Goal: Information Seeking & Learning: Learn about a topic

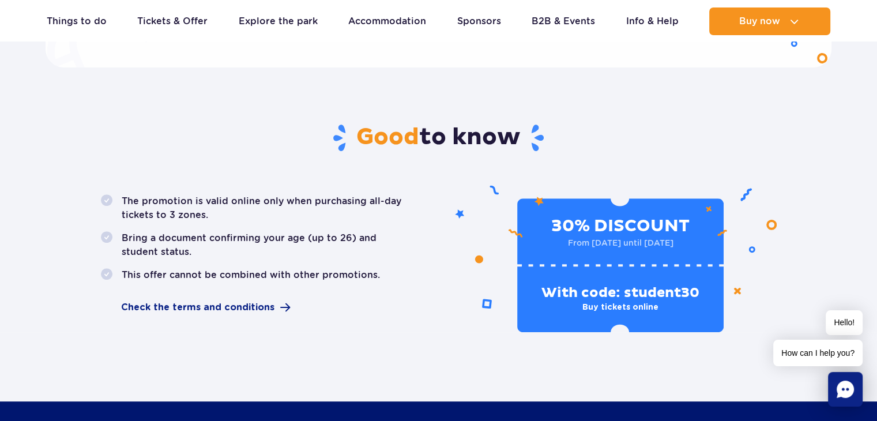
scroll to position [599, 0]
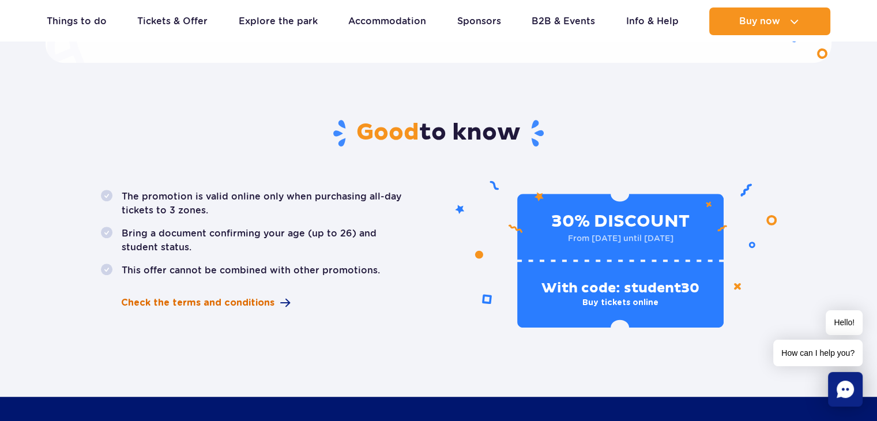
click at [261, 302] on span "Check the terms and conditions" at bounding box center [197, 303] width 153 height 14
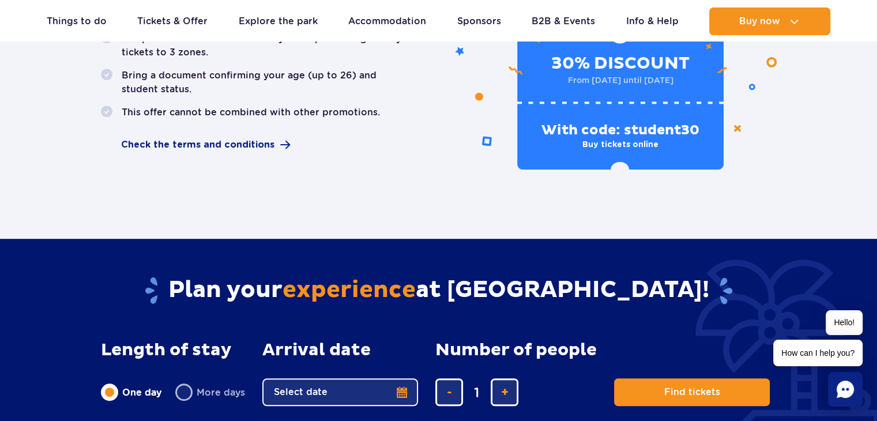
scroll to position [754, 0]
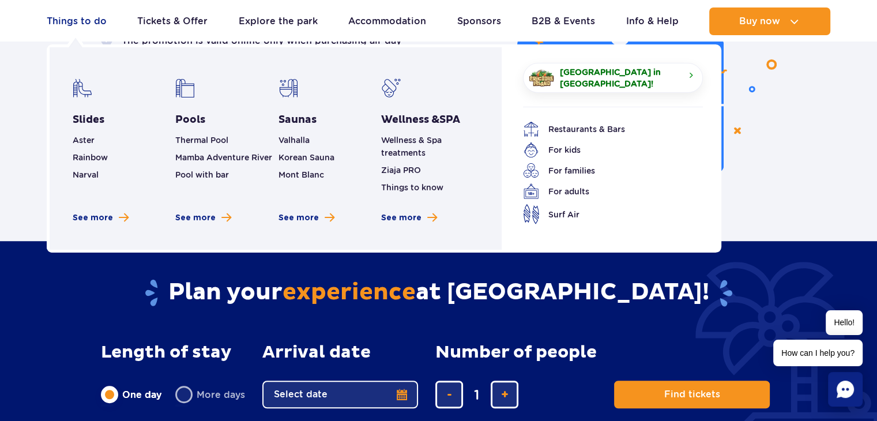
click at [96, 21] on link "Things to do" at bounding box center [77, 21] width 60 height 28
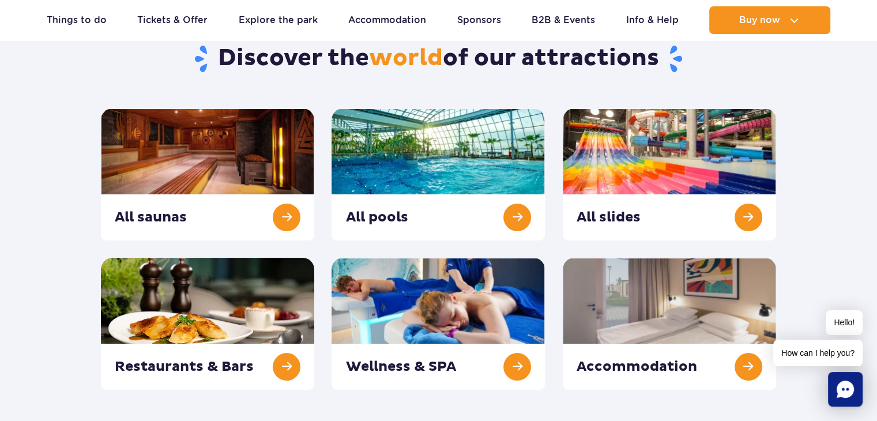
scroll to position [112, 0]
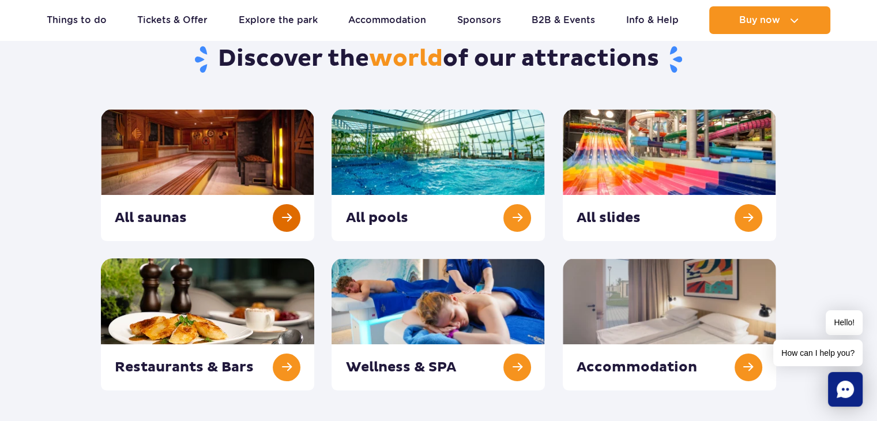
click at [288, 217] on link at bounding box center [207, 175] width 213 height 132
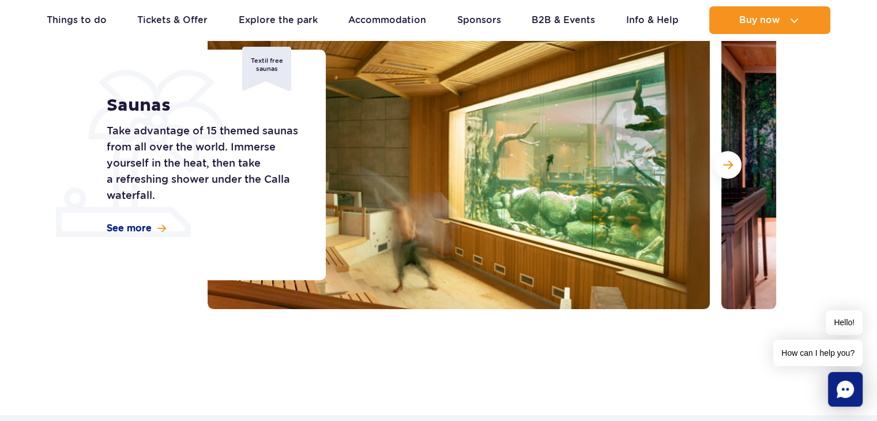
scroll to position [166, 0]
click at [734, 157] on button "Next slide" at bounding box center [728, 165] width 28 height 28
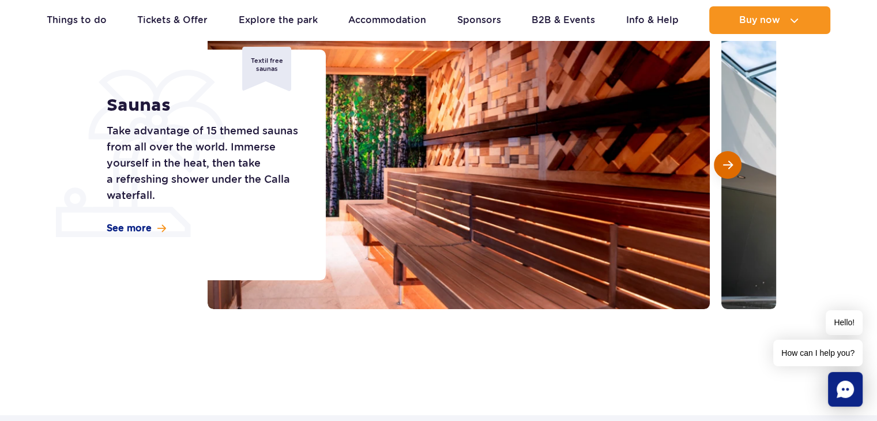
click at [734, 157] on button "Next slide" at bounding box center [728, 165] width 28 height 28
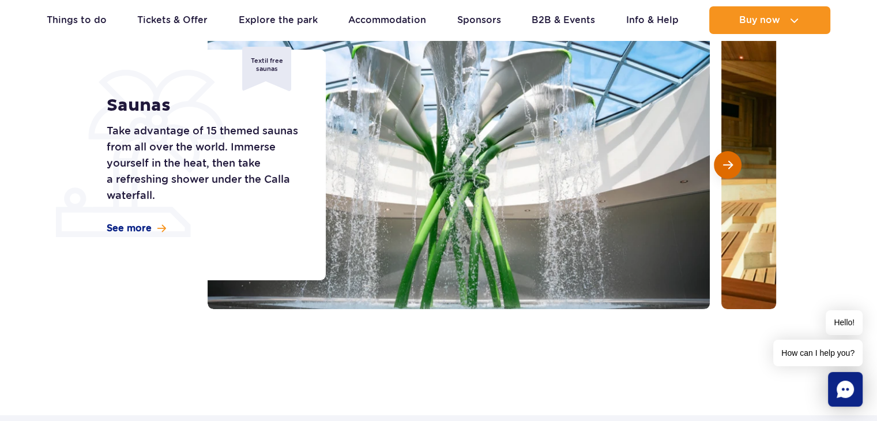
click at [734, 157] on button "Next slide" at bounding box center [728, 165] width 28 height 28
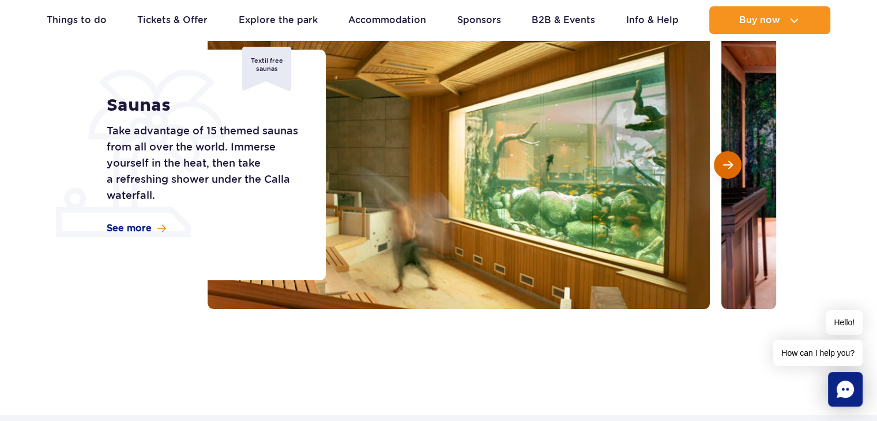
click at [734, 157] on button "Next slide" at bounding box center [728, 165] width 28 height 28
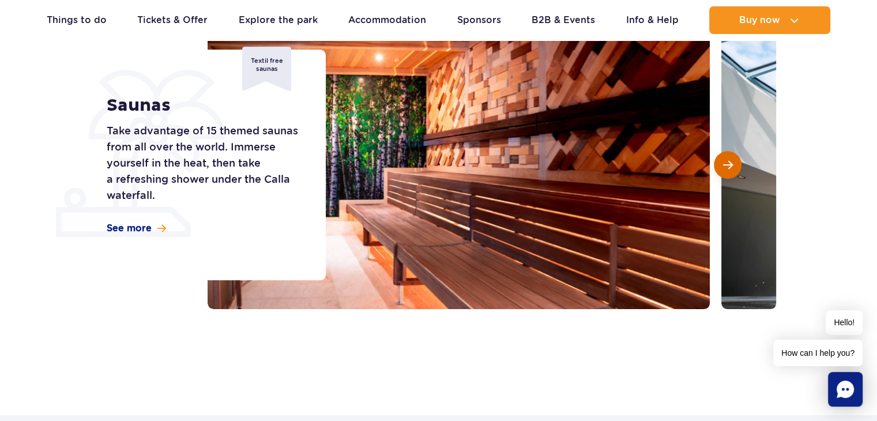
click at [734, 157] on button "Next slide" at bounding box center [728, 165] width 28 height 28
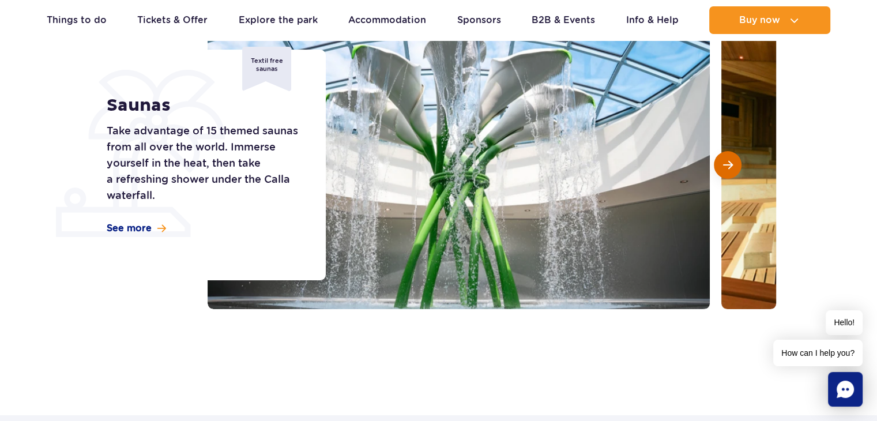
click at [734, 157] on button "Next slide" at bounding box center [728, 165] width 28 height 28
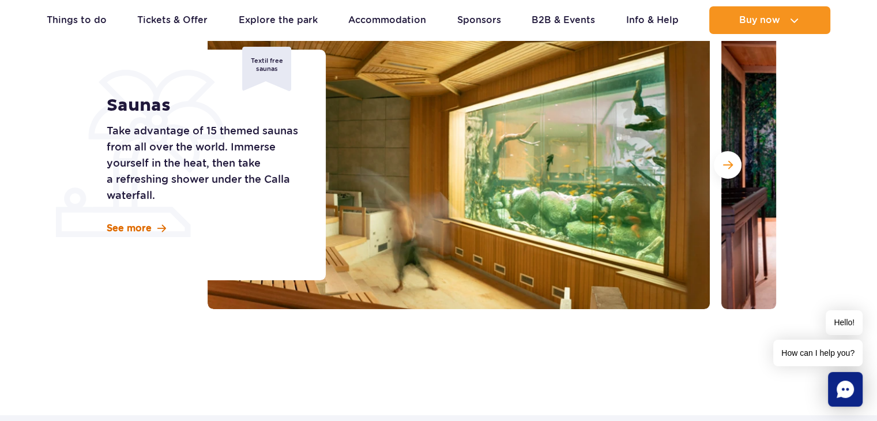
click at [159, 229] on span at bounding box center [161, 229] width 9 height 10
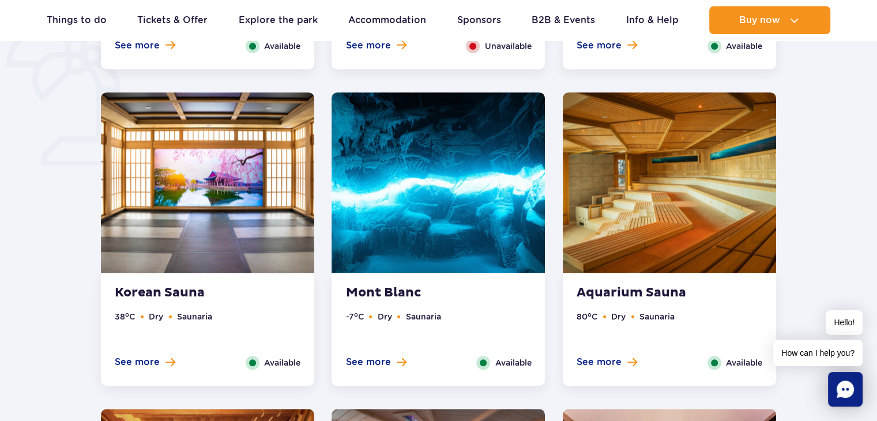
scroll to position [927, 0]
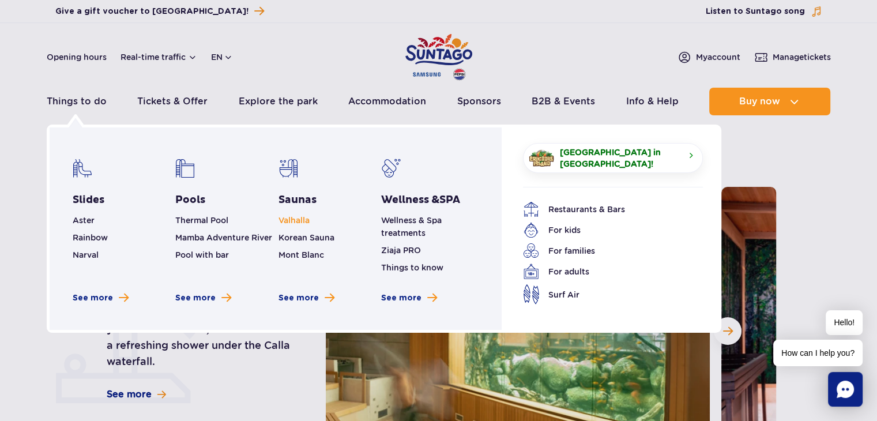
click at [287, 219] on link "Valhalla" at bounding box center [294, 220] width 31 height 9
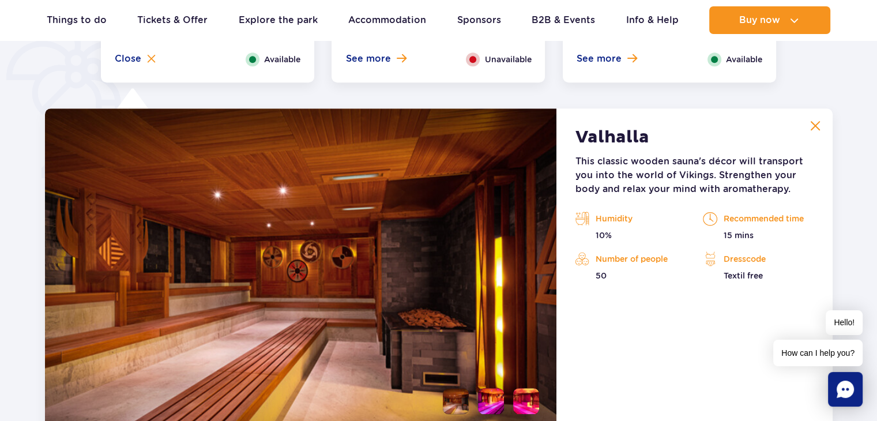
scroll to position [926, 0]
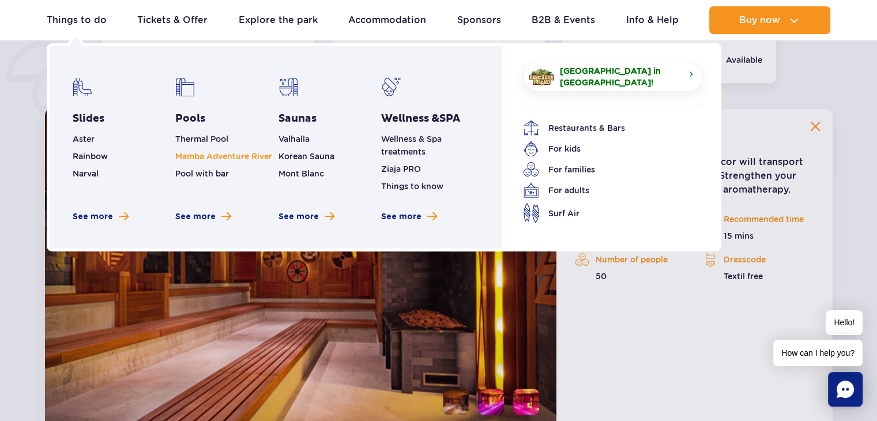
click at [197, 157] on link "Mamba Adventure River" at bounding box center [223, 156] width 97 height 9
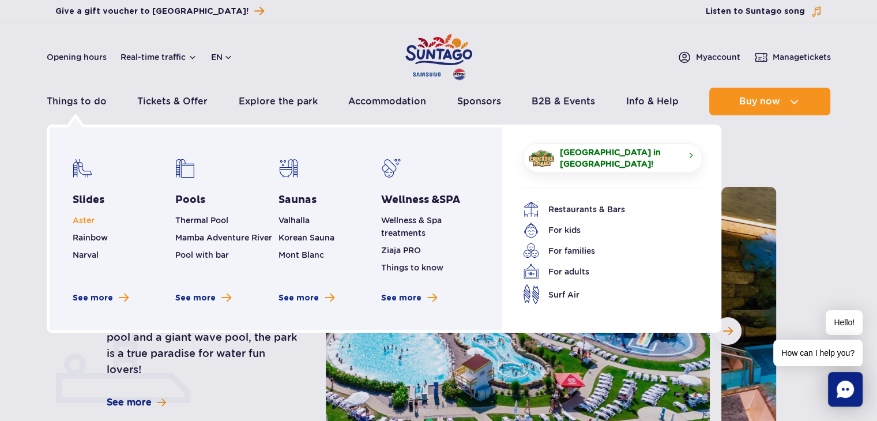
click at [82, 220] on span "Aster" at bounding box center [84, 220] width 22 height 9
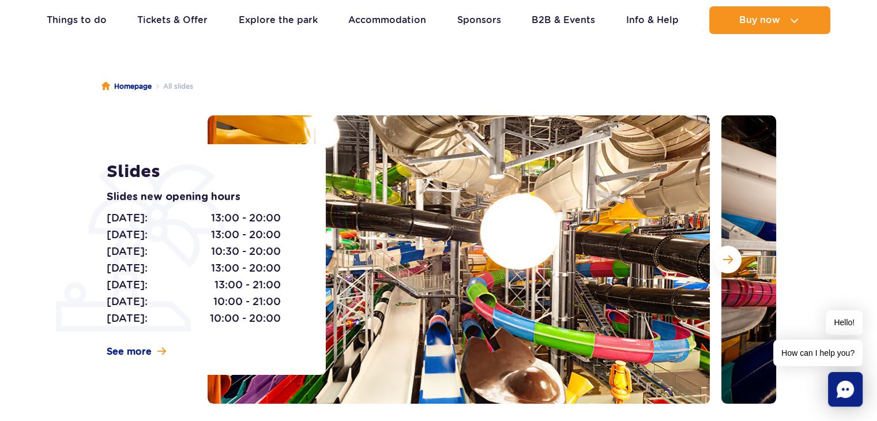
scroll to position [106, 0]
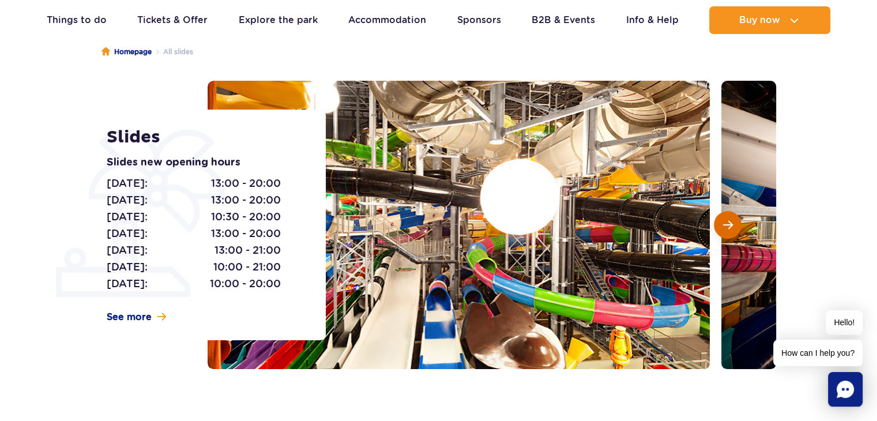
click at [725, 220] on span "Next slide" at bounding box center [728, 225] width 10 height 10
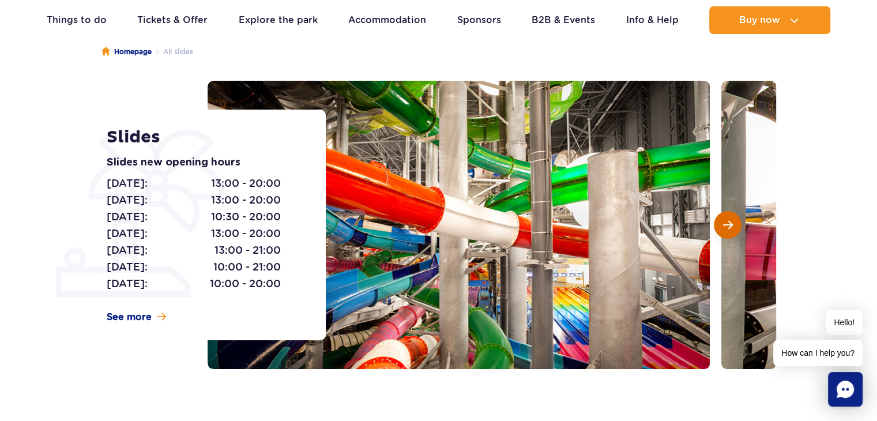
click at [725, 220] on span "Next slide" at bounding box center [728, 225] width 10 height 10
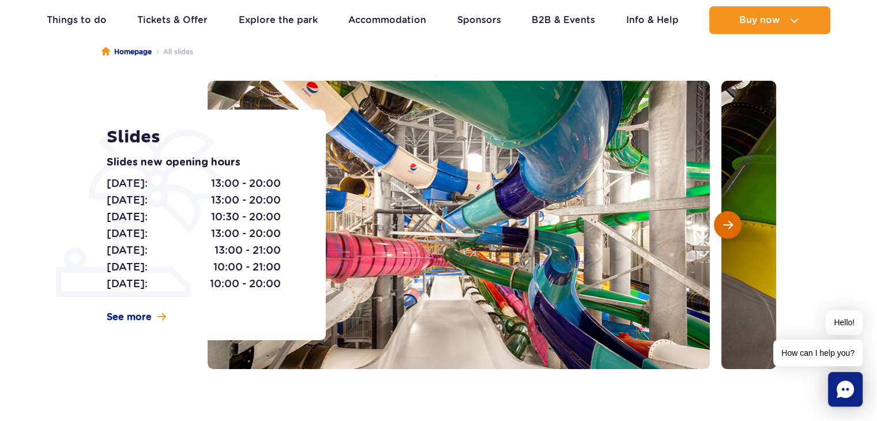
click at [725, 220] on span "Next slide" at bounding box center [728, 225] width 10 height 10
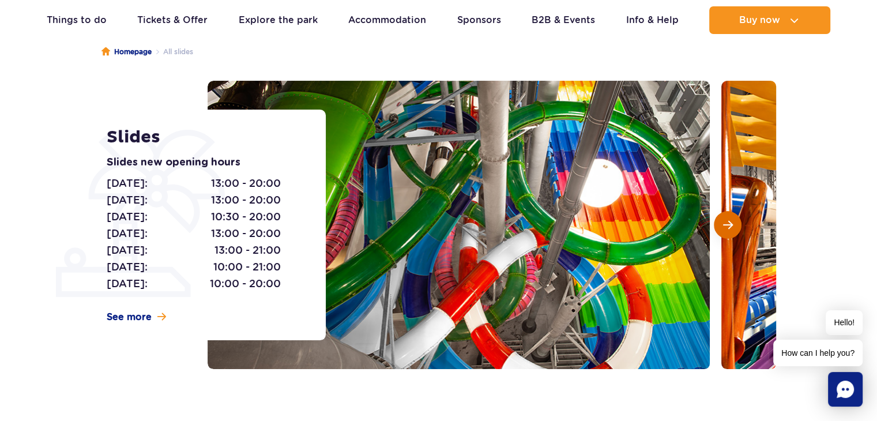
click at [725, 220] on span "Next slide" at bounding box center [728, 225] width 10 height 10
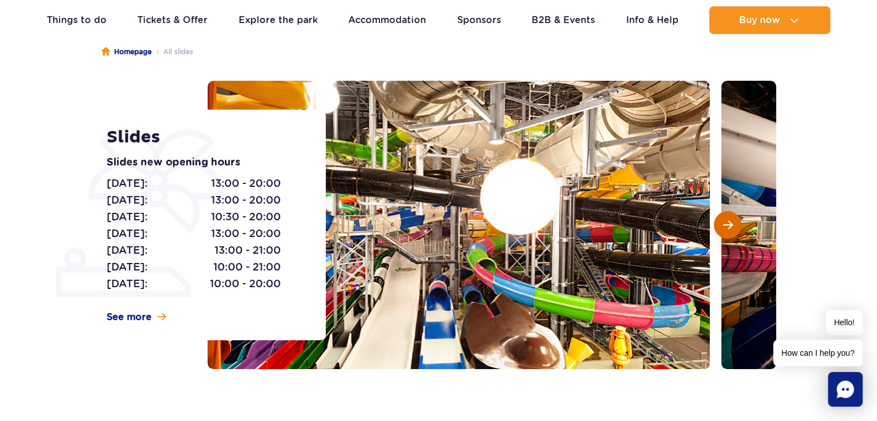
click at [725, 220] on span "Next slide" at bounding box center [728, 225] width 10 height 10
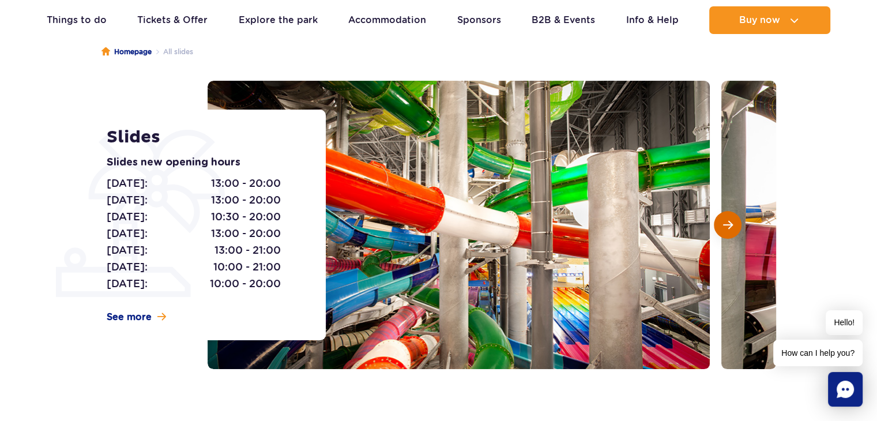
click at [725, 220] on span "Next slide" at bounding box center [728, 225] width 10 height 10
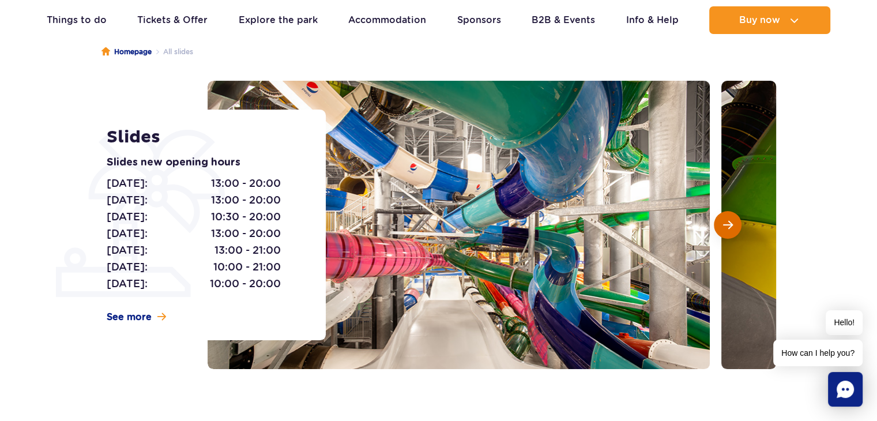
click at [725, 220] on span "Next slide" at bounding box center [728, 225] width 10 height 10
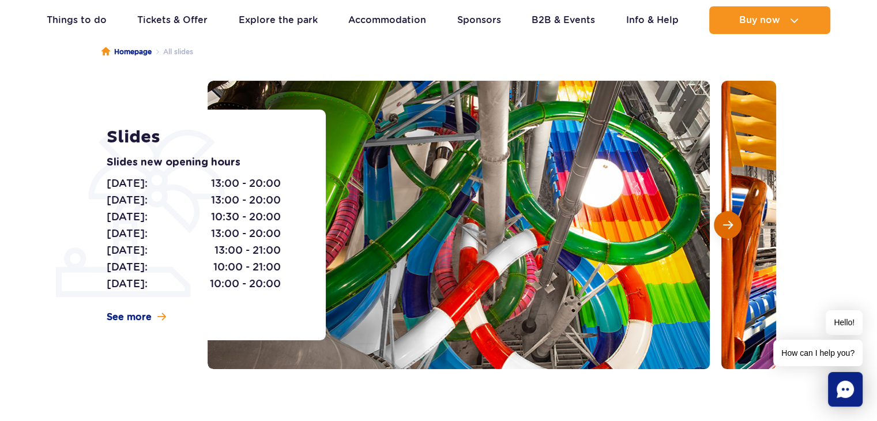
click at [725, 220] on span "Next slide" at bounding box center [728, 225] width 10 height 10
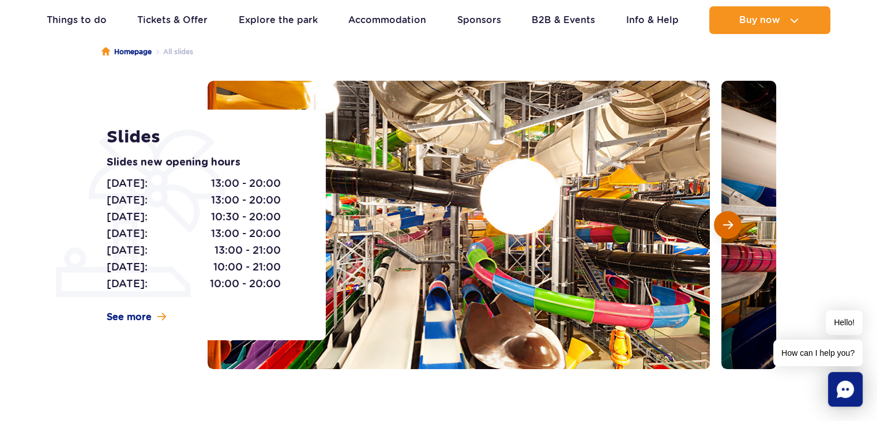
click at [725, 220] on span "Next slide" at bounding box center [728, 225] width 10 height 10
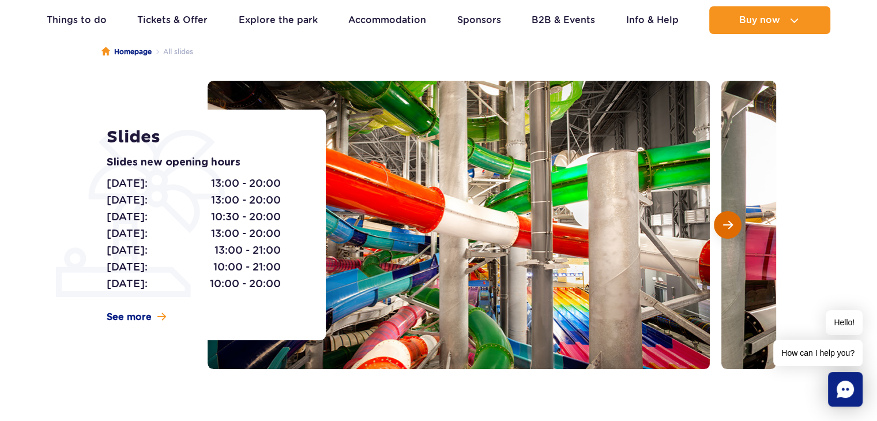
click at [725, 220] on span "Next slide" at bounding box center [728, 225] width 10 height 10
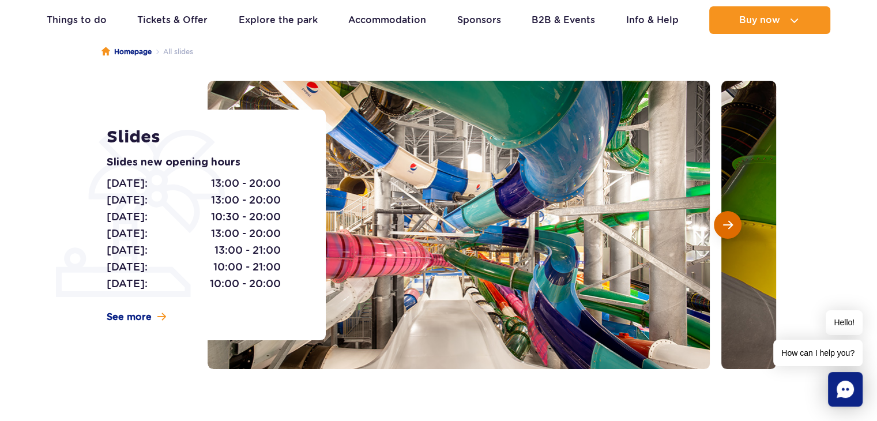
click at [725, 220] on span "Next slide" at bounding box center [728, 225] width 10 height 10
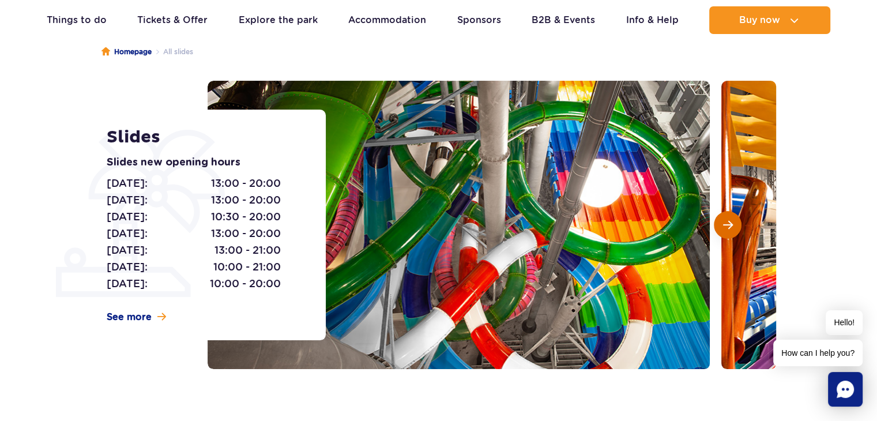
click at [725, 220] on span "Next slide" at bounding box center [728, 225] width 10 height 10
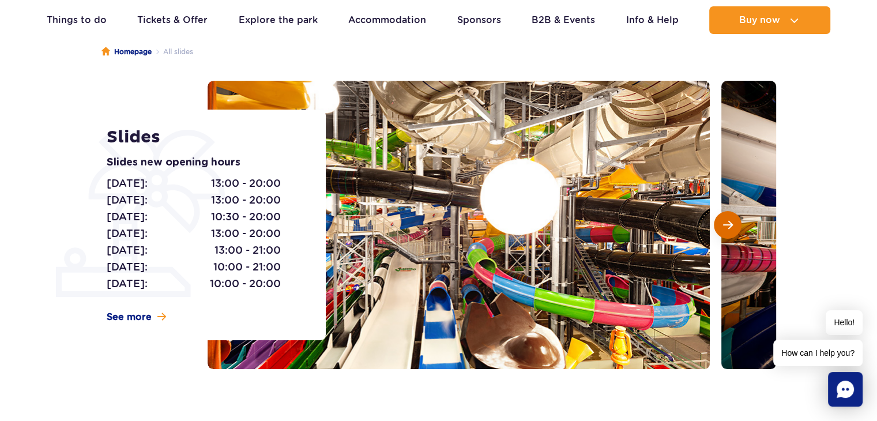
click at [725, 220] on span "Next slide" at bounding box center [728, 225] width 10 height 10
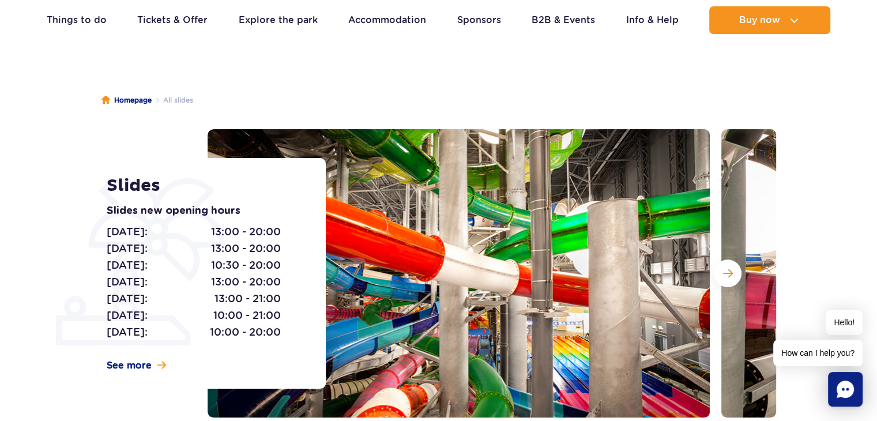
scroll to position [55, 0]
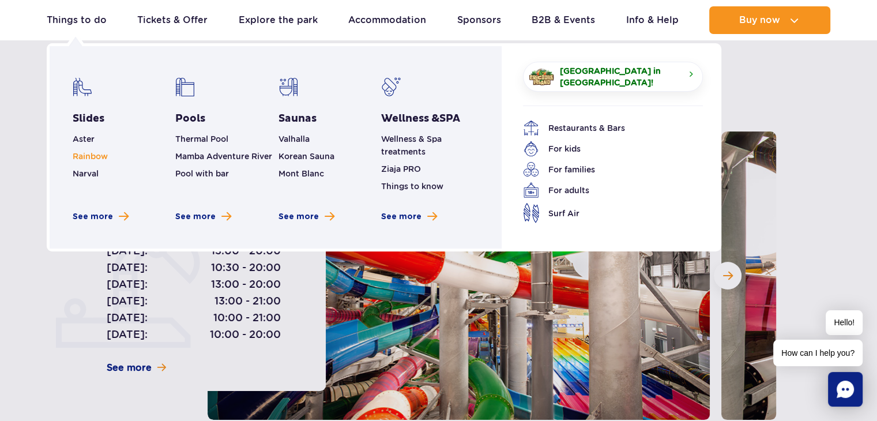
click at [97, 155] on span "Rainbow" at bounding box center [90, 156] width 35 height 9
click at [88, 177] on span "Narval" at bounding box center [86, 173] width 26 height 9
click at [88, 175] on span "Narval" at bounding box center [86, 173] width 26 height 9
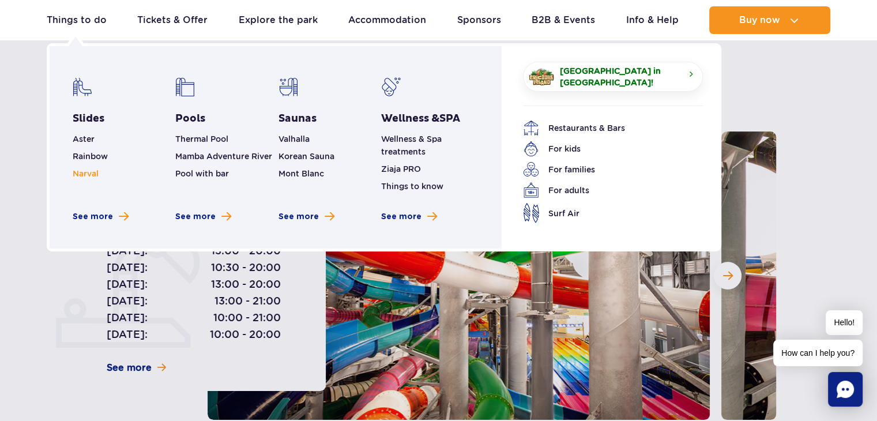
click at [88, 175] on span "Narval" at bounding box center [86, 173] width 26 height 9
click at [101, 211] on span "See more" at bounding box center [93, 217] width 40 height 12
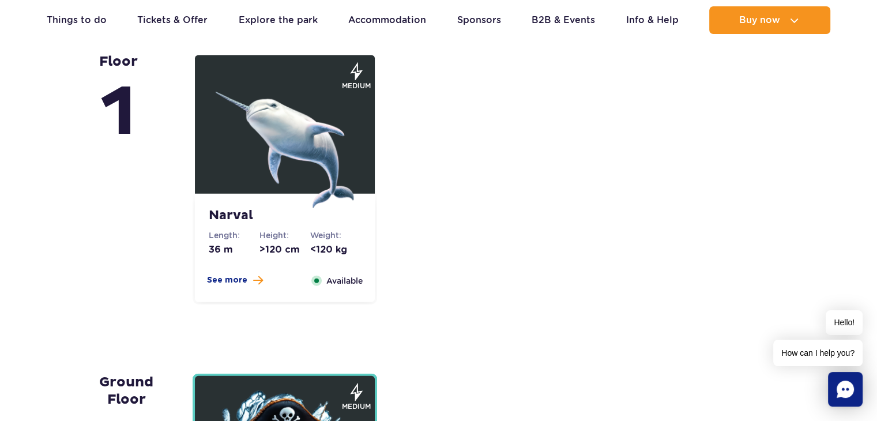
scroll to position [2620, 0]
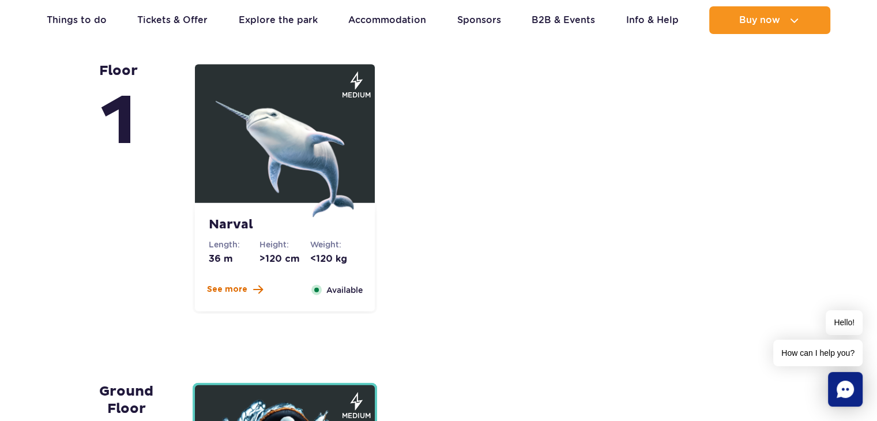
click at [221, 289] on span "See more" at bounding box center [227, 290] width 40 height 12
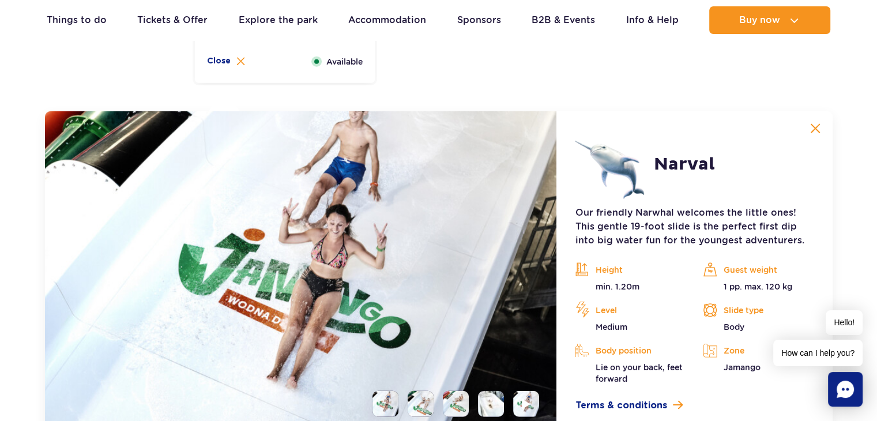
scroll to position [2849, 0]
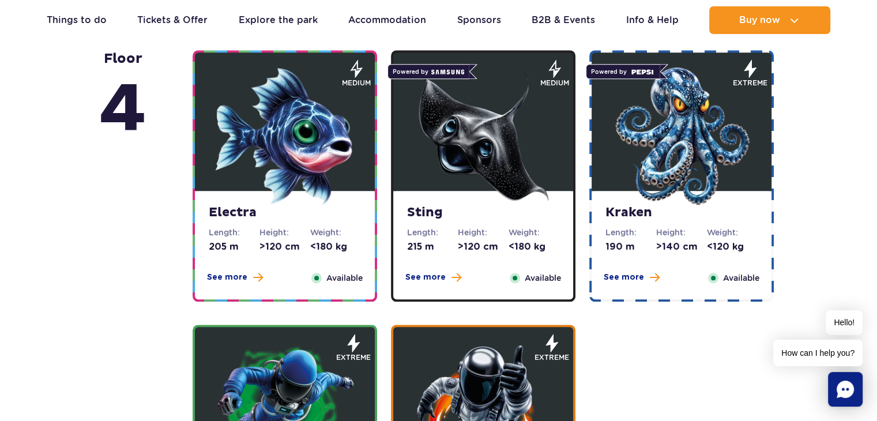
scroll to position [1123, 0]
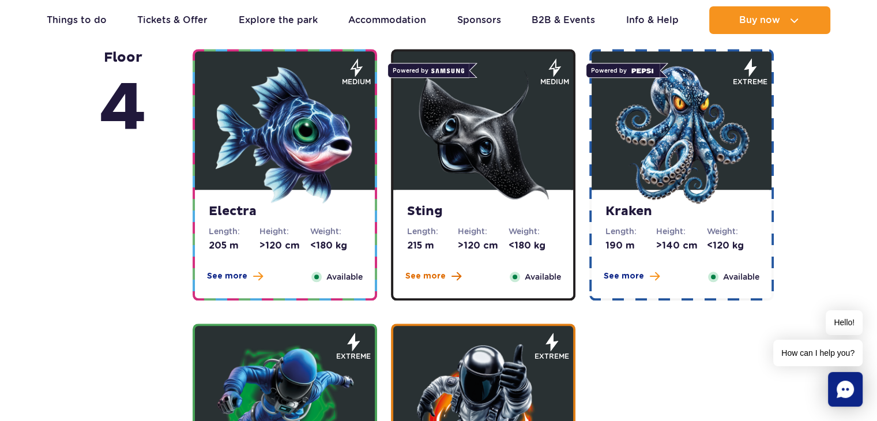
click at [411, 278] on span "See more" at bounding box center [425, 276] width 40 height 12
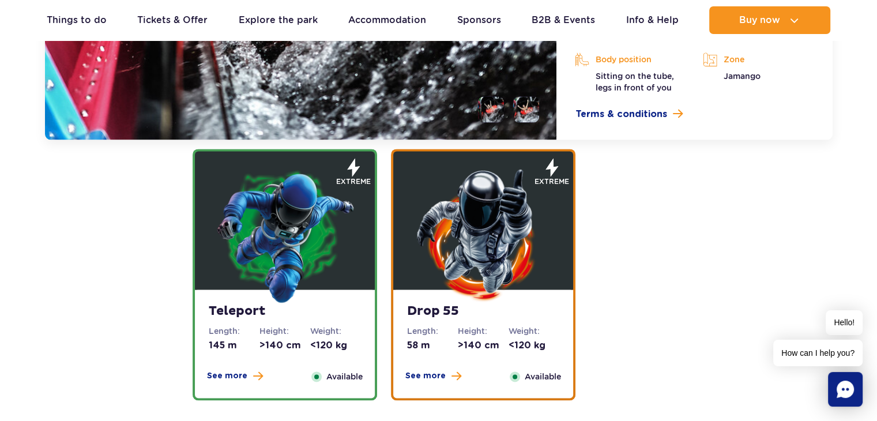
scroll to position [1686, 0]
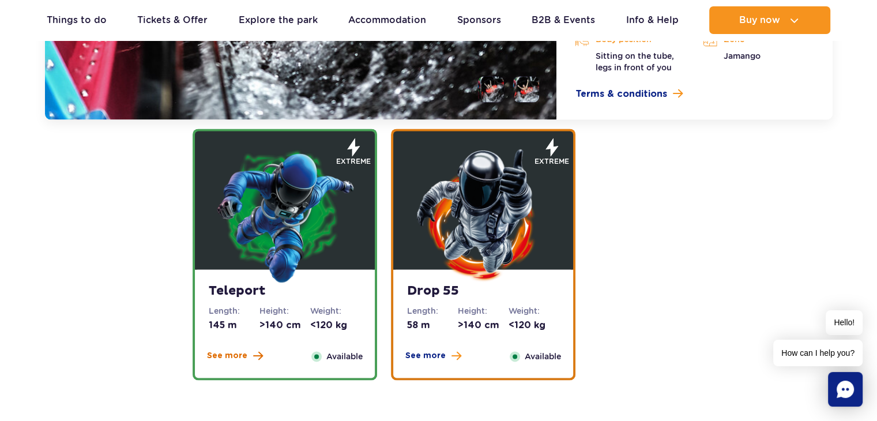
click at [235, 356] on span "See more" at bounding box center [227, 356] width 40 height 12
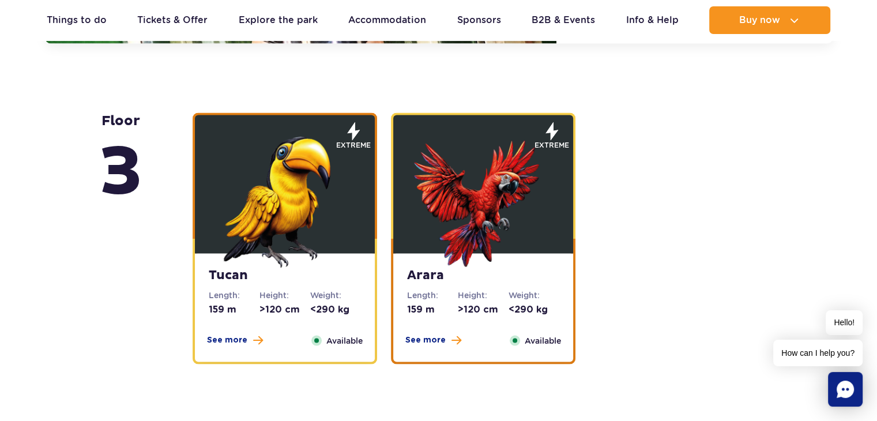
scroll to position [2012, 0]
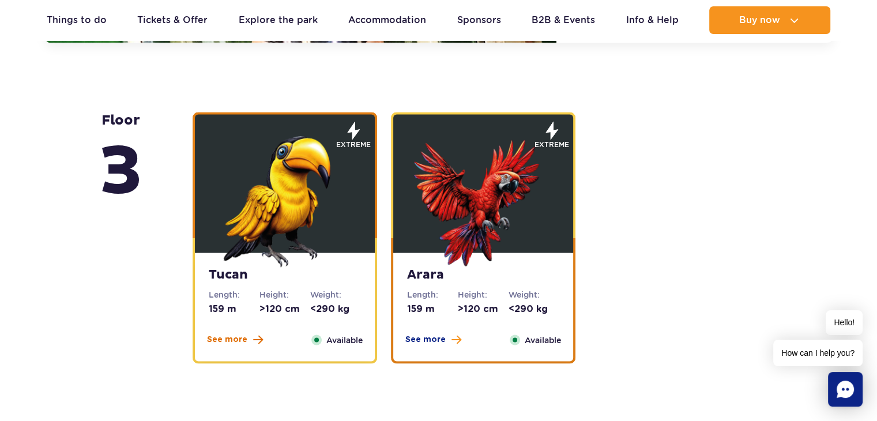
click at [234, 339] on span "See more" at bounding box center [227, 339] width 40 height 12
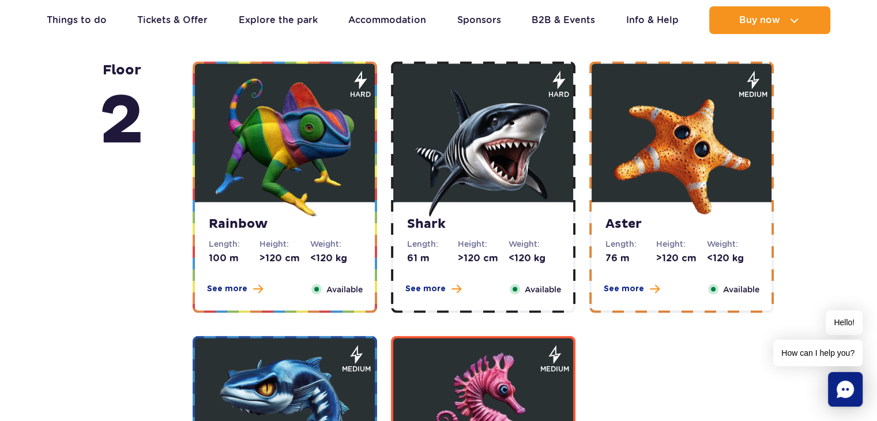
scroll to position [2378, 0]
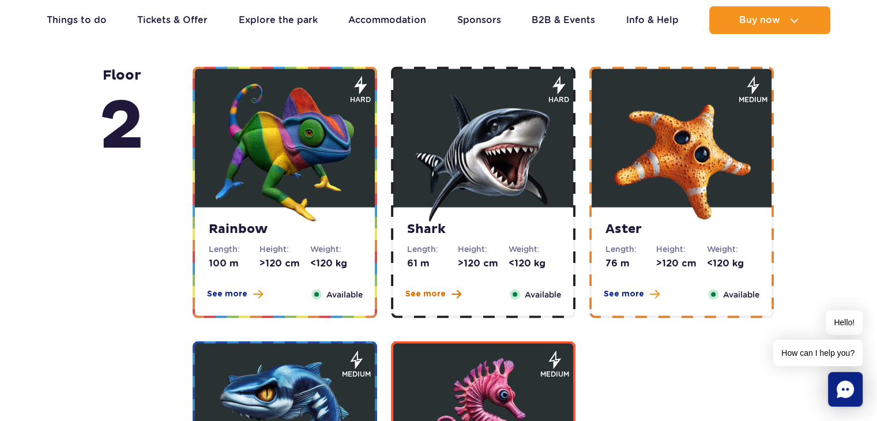
click at [425, 291] on span "See more" at bounding box center [425, 294] width 40 height 12
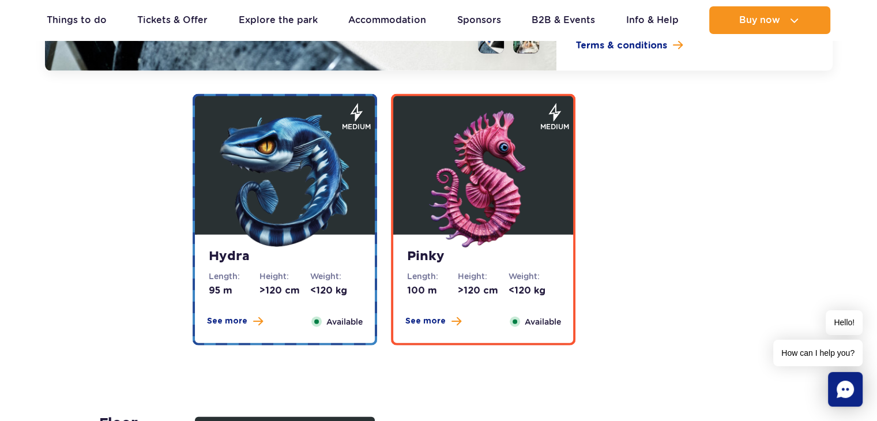
scroll to position [2632, 0]
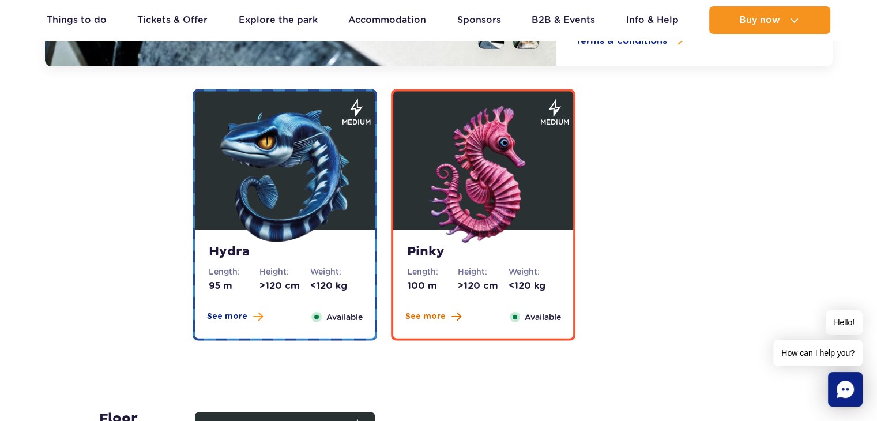
click at [428, 315] on span "See more" at bounding box center [425, 317] width 40 height 12
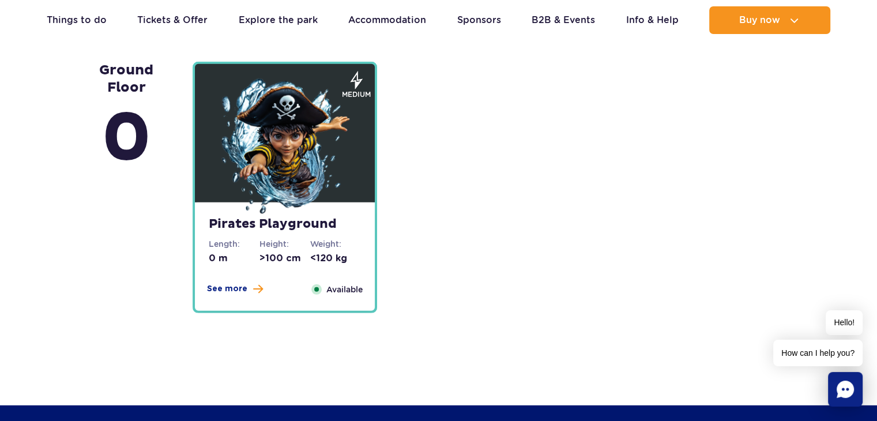
scroll to position [3301, 0]
click at [238, 287] on span "See more" at bounding box center [227, 289] width 40 height 12
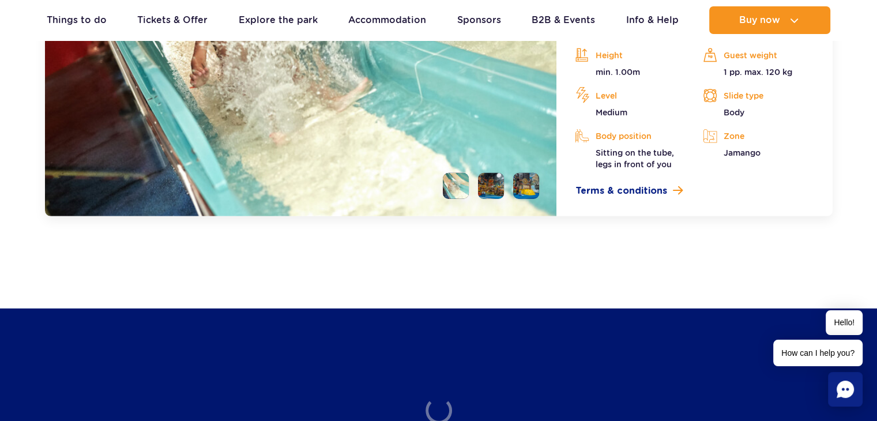
scroll to position [3400, 0]
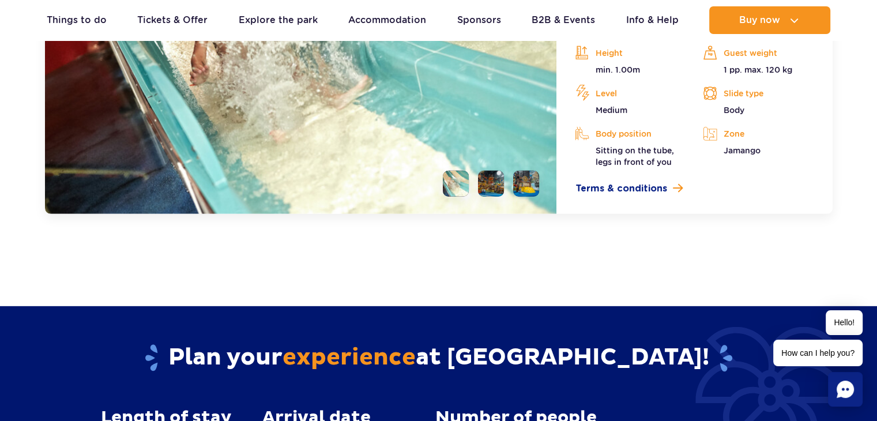
click at [495, 186] on li at bounding box center [491, 184] width 26 height 26
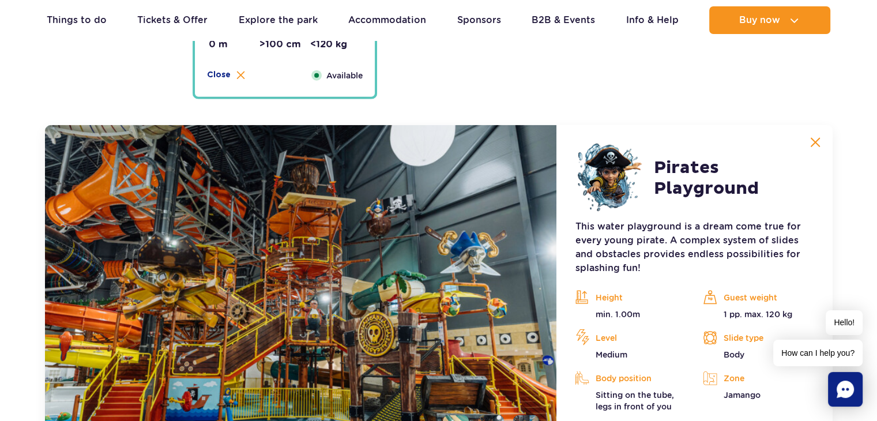
scroll to position [3156, 0]
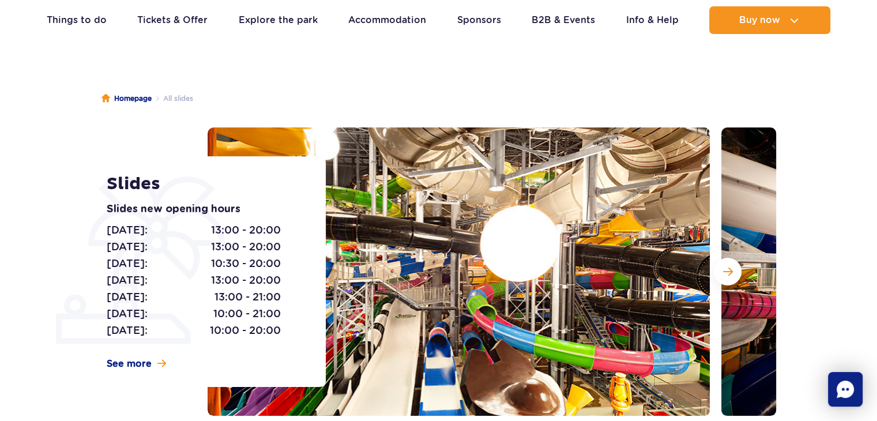
scroll to position [55, 0]
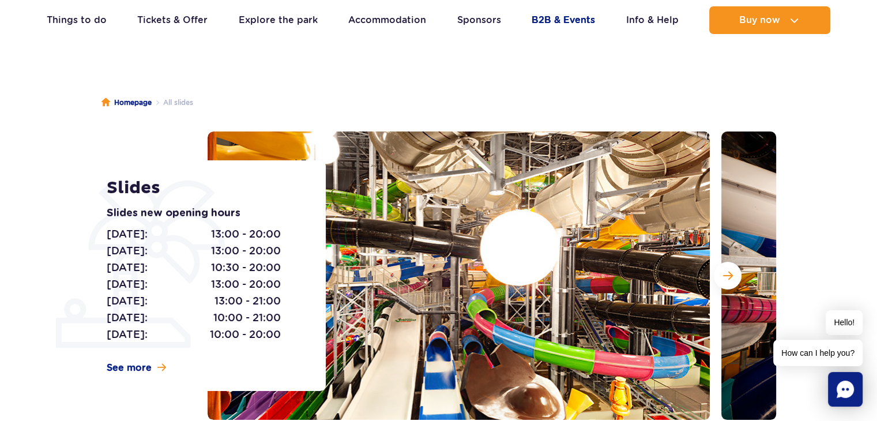
click at [552, 20] on link "B2B & Events" at bounding box center [563, 20] width 63 height 28
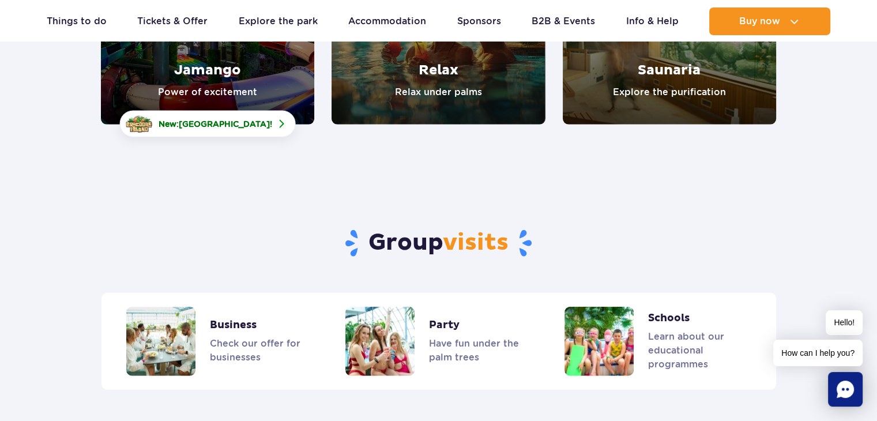
scroll to position [2607, 0]
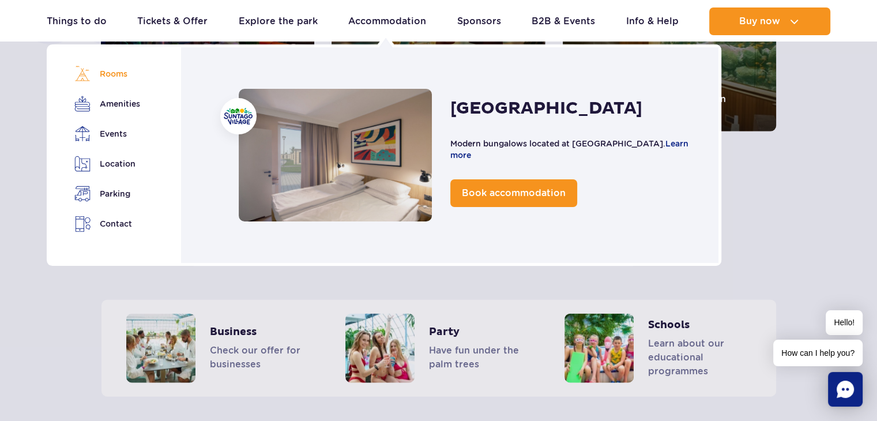
click at [114, 73] on link "Rooms" at bounding box center [106, 74] width 65 height 16
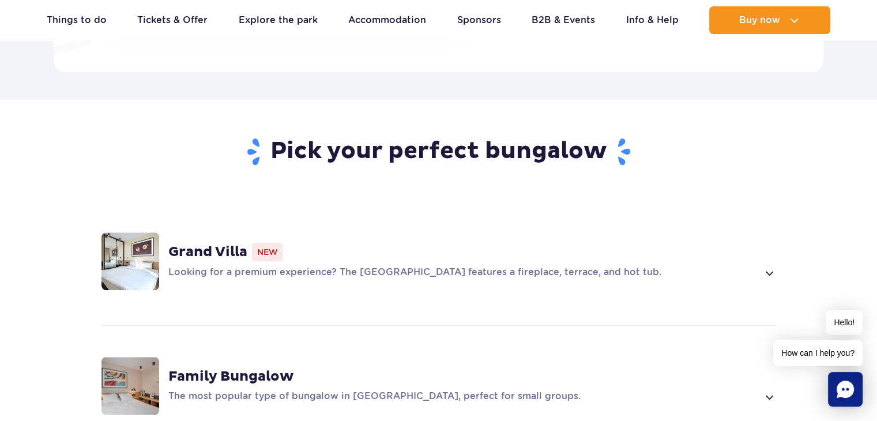
scroll to position [931, 0]
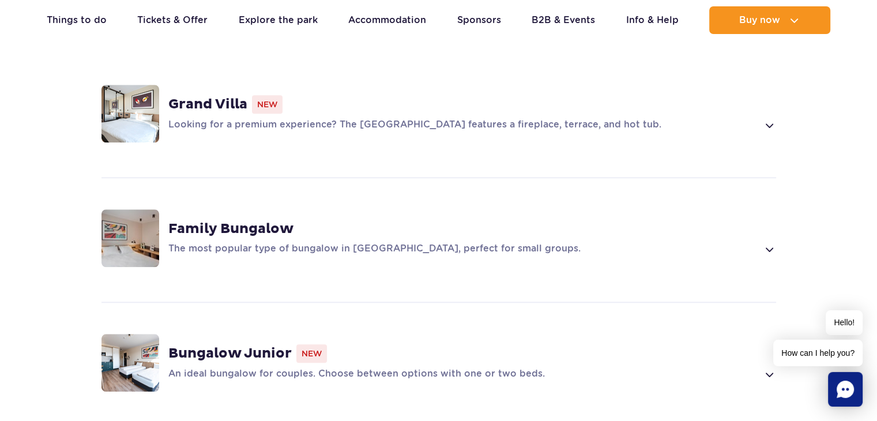
click at [153, 212] on img at bounding box center [130, 238] width 58 height 58
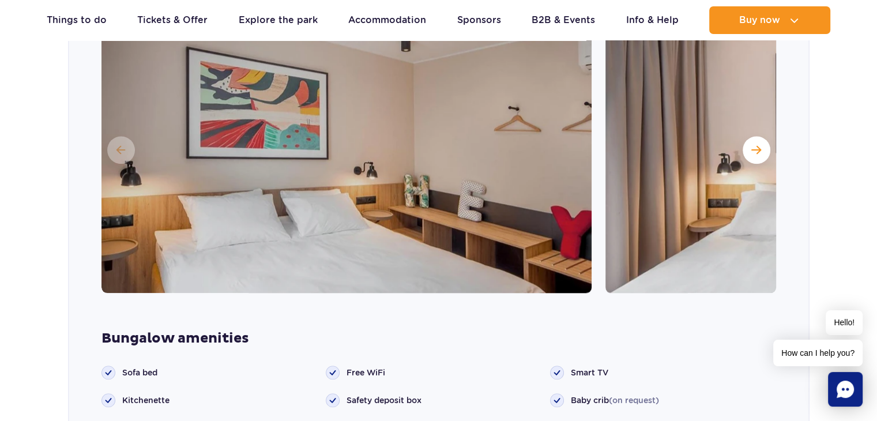
scroll to position [1249, 0]
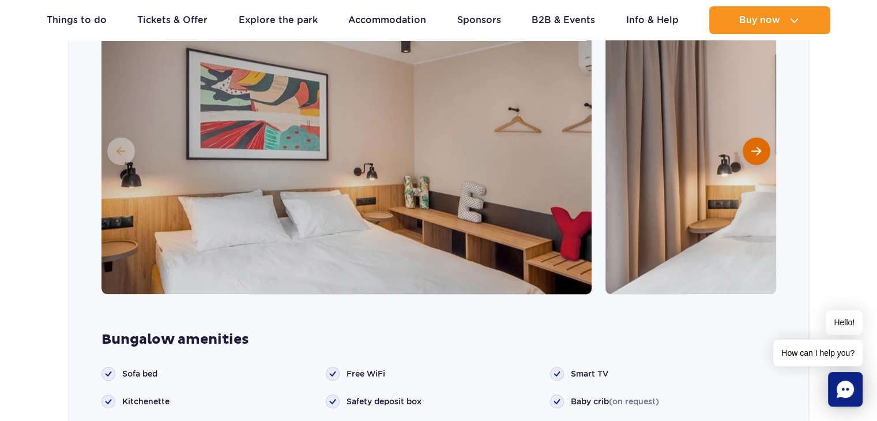
click at [760, 146] on span "Next slide" at bounding box center [756, 151] width 10 height 10
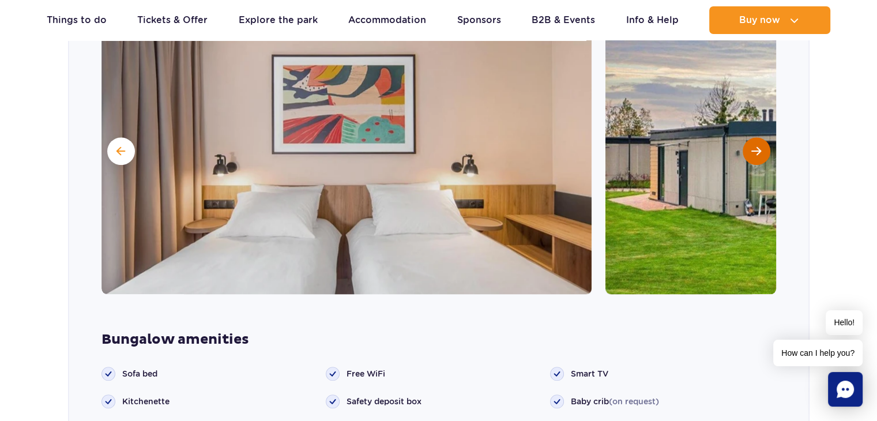
click at [760, 146] on span "Next slide" at bounding box center [756, 151] width 10 height 10
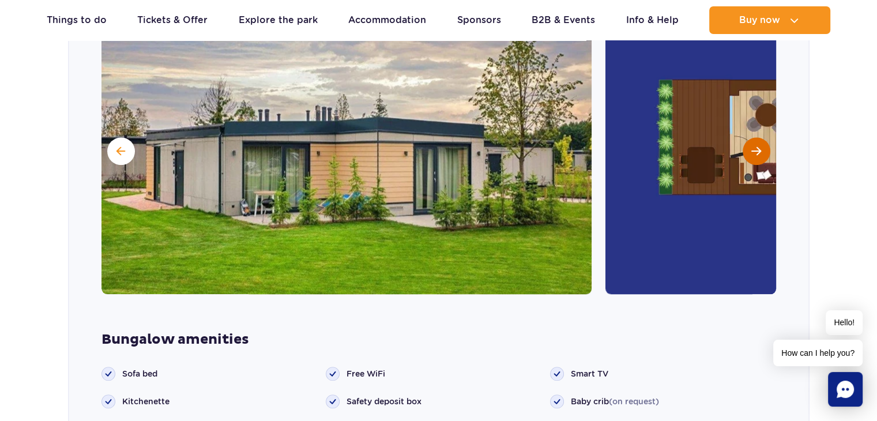
click at [760, 146] on span "Next slide" at bounding box center [756, 151] width 10 height 10
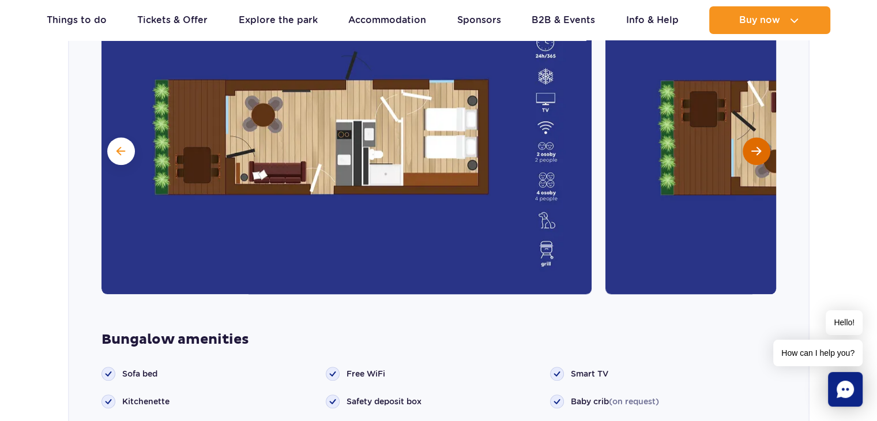
click at [760, 146] on span "Next slide" at bounding box center [756, 151] width 10 height 10
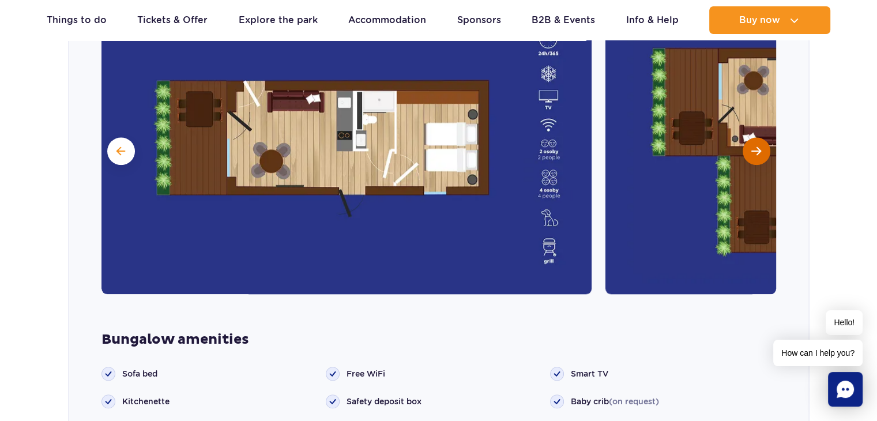
click at [760, 146] on span "Next slide" at bounding box center [756, 151] width 10 height 10
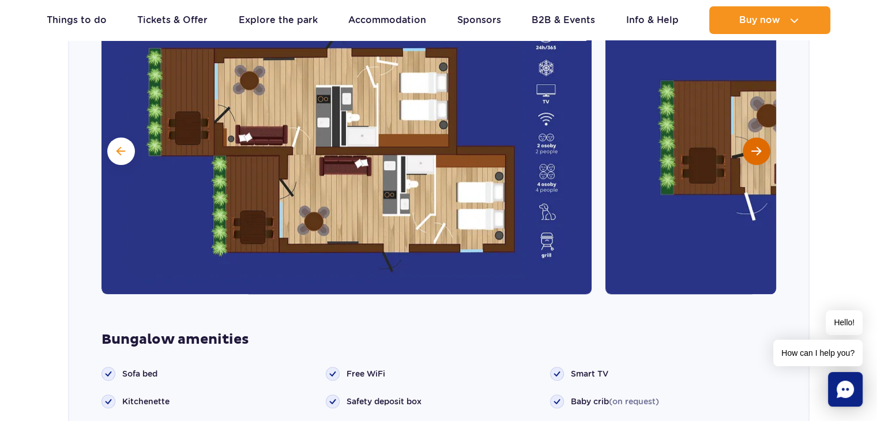
click at [760, 146] on span "Next slide" at bounding box center [756, 151] width 10 height 10
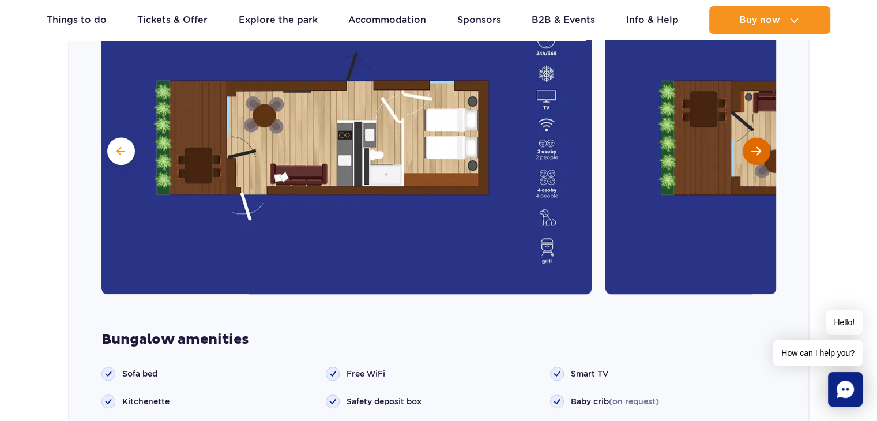
click at [760, 146] on span "Next slide" at bounding box center [756, 151] width 10 height 10
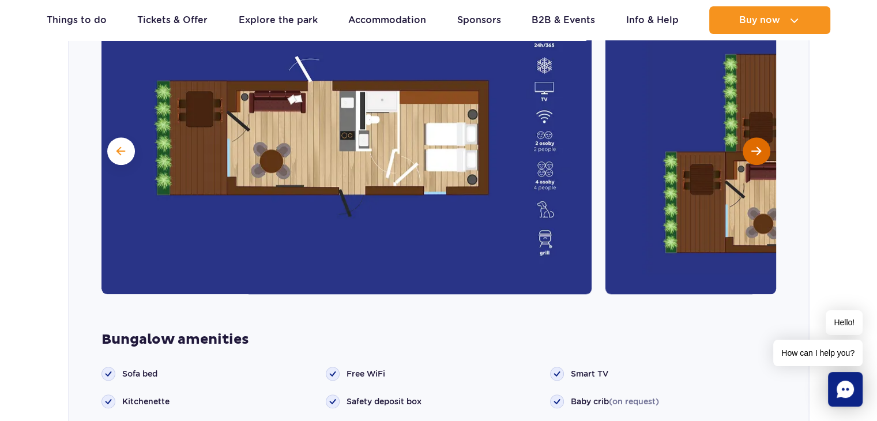
click at [760, 146] on span "Next slide" at bounding box center [756, 151] width 10 height 10
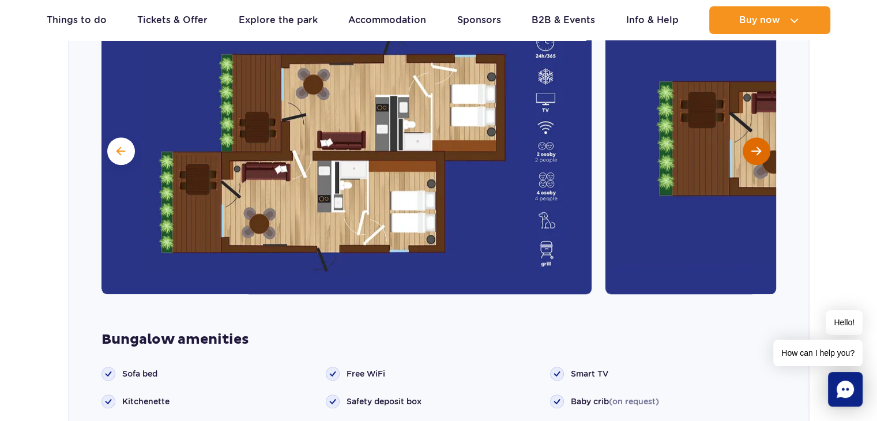
click at [760, 146] on span "Next slide" at bounding box center [756, 151] width 10 height 10
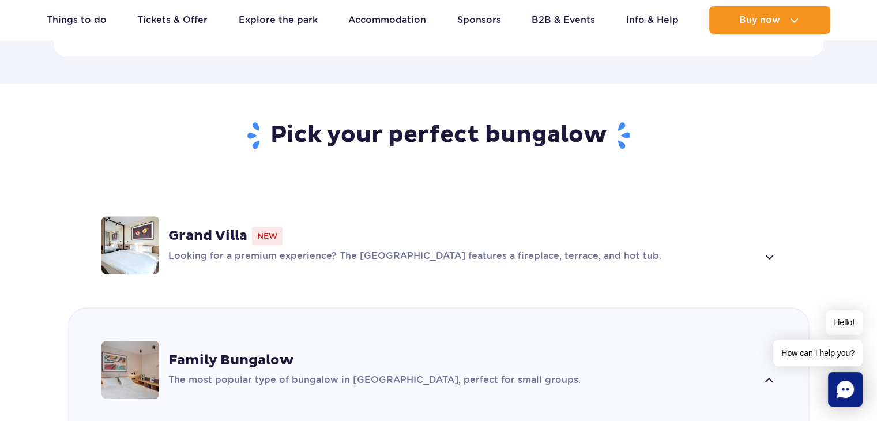
scroll to position [798, 0]
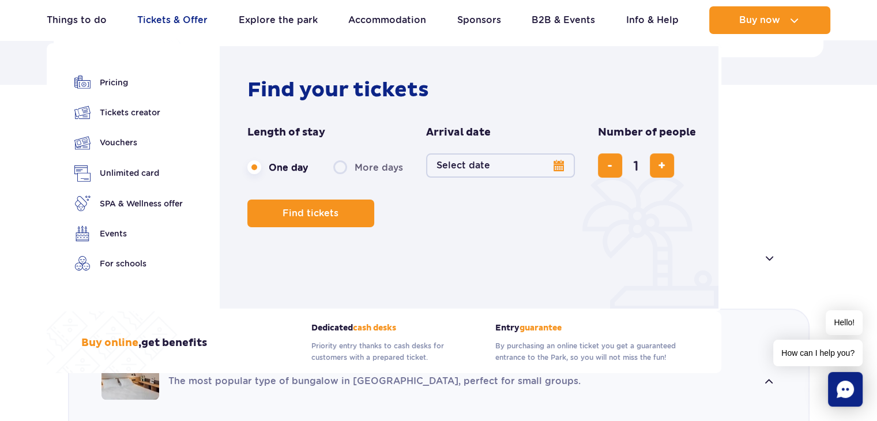
click at [187, 20] on link "Tickets & Offer" at bounding box center [172, 20] width 70 height 28
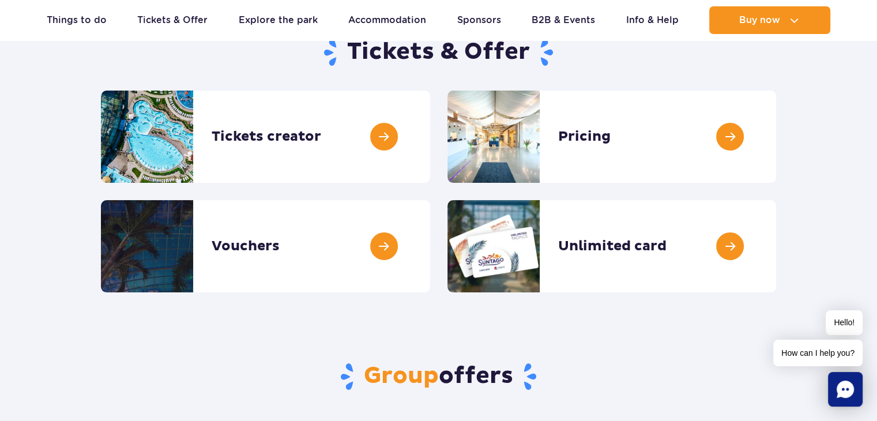
scroll to position [122, 0]
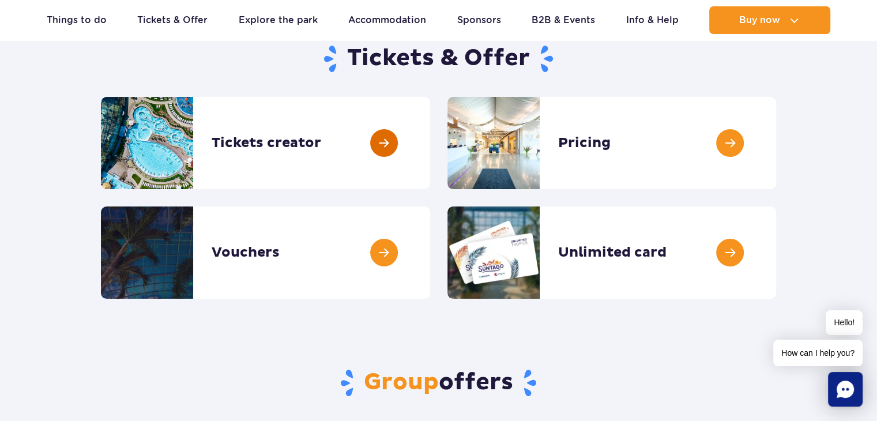
click at [430, 144] on link at bounding box center [430, 143] width 0 height 92
click at [776, 142] on link at bounding box center [776, 143] width 0 height 92
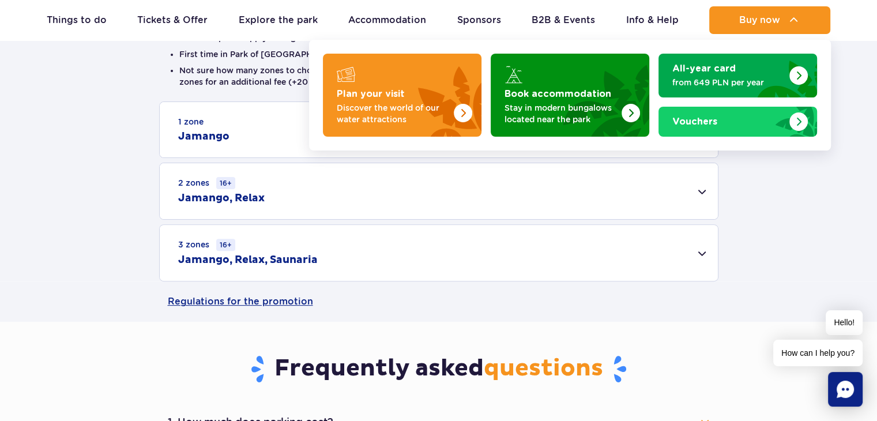
scroll to position [325, 0]
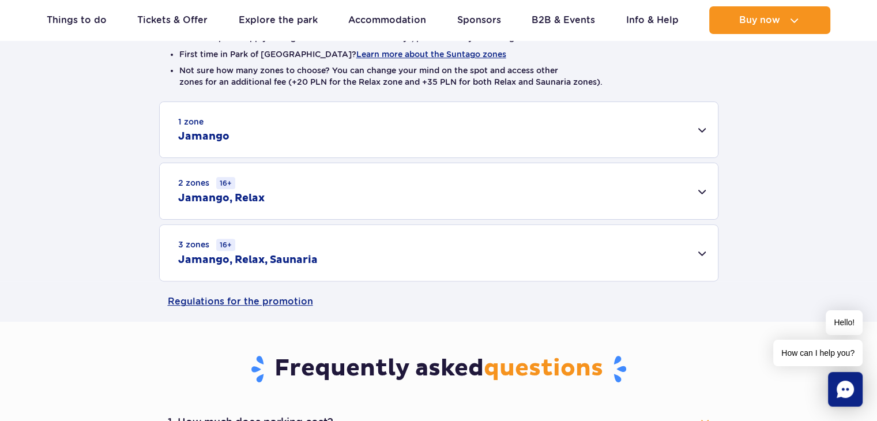
click at [704, 251] on div "3 zones 16+ Jamango, Relax, Saunaria" at bounding box center [439, 253] width 558 height 56
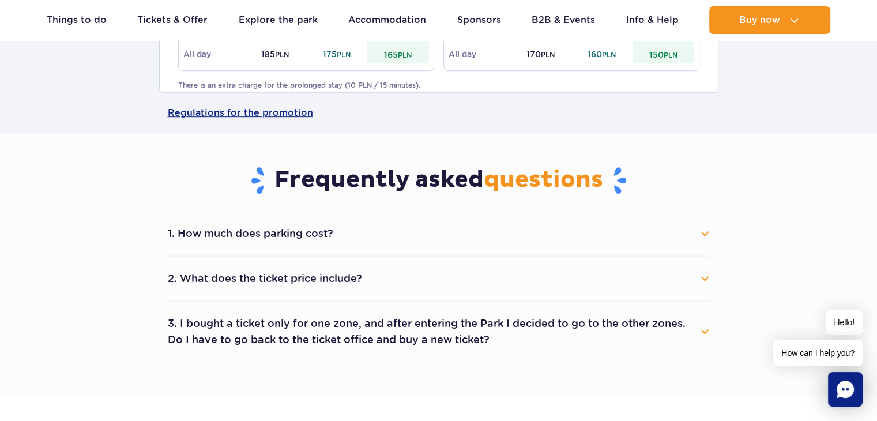
scroll to position [674, 0]
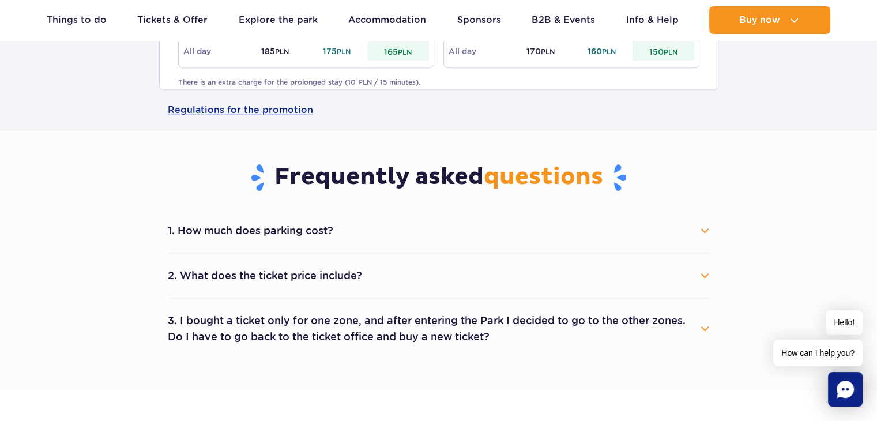
click at [705, 229] on button "1. How much does parking cost?" at bounding box center [439, 230] width 542 height 25
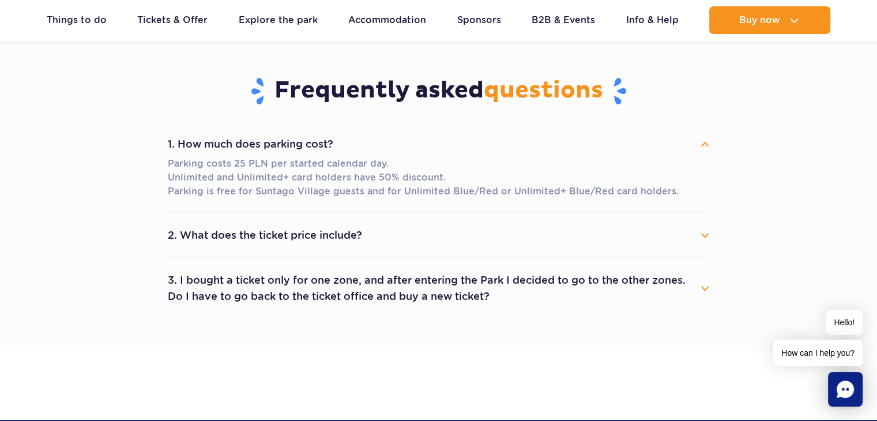
scroll to position [761, 0]
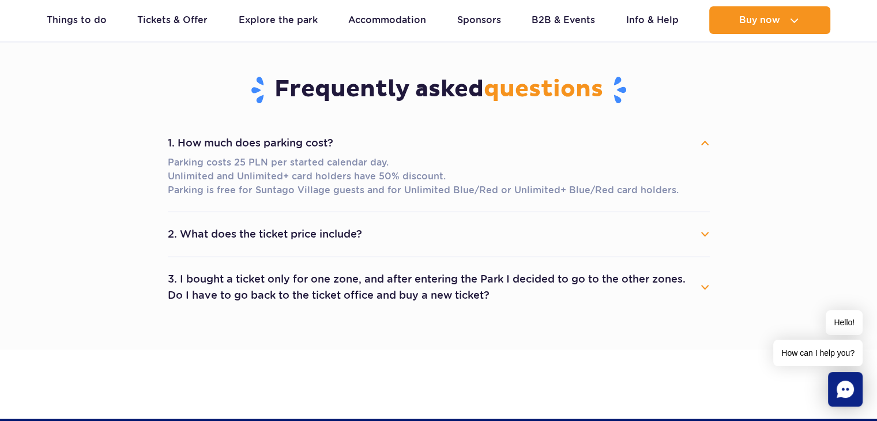
click at [704, 235] on button "2. What does the ticket price include?" at bounding box center [439, 233] width 542 height 25
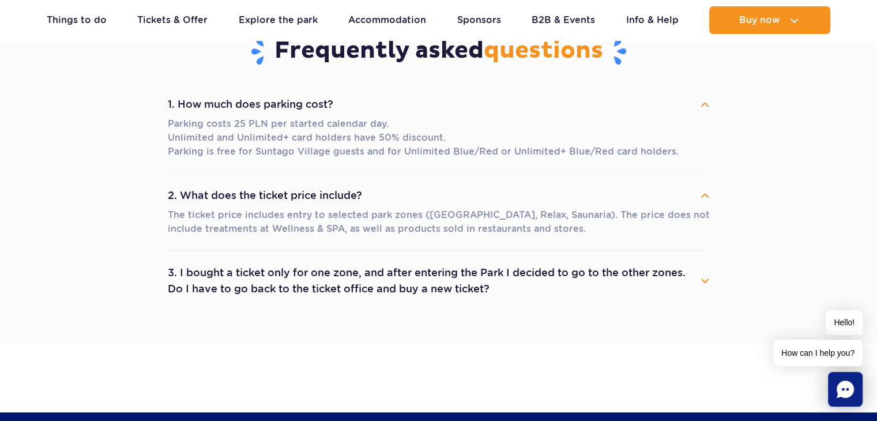
scroll to position [800, 0]
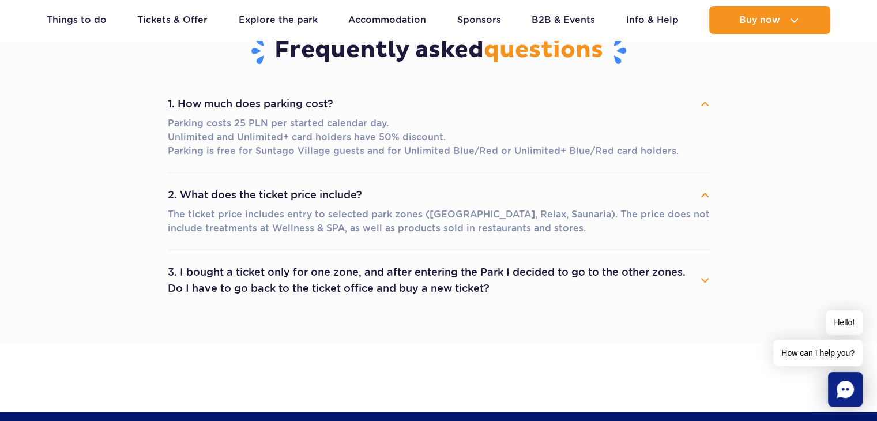
click at [705, 279] on button "3. I bought a ticket only for one zone, and after entering the Park I decided t…" at bounding box center [439, 281] width 542 height 42
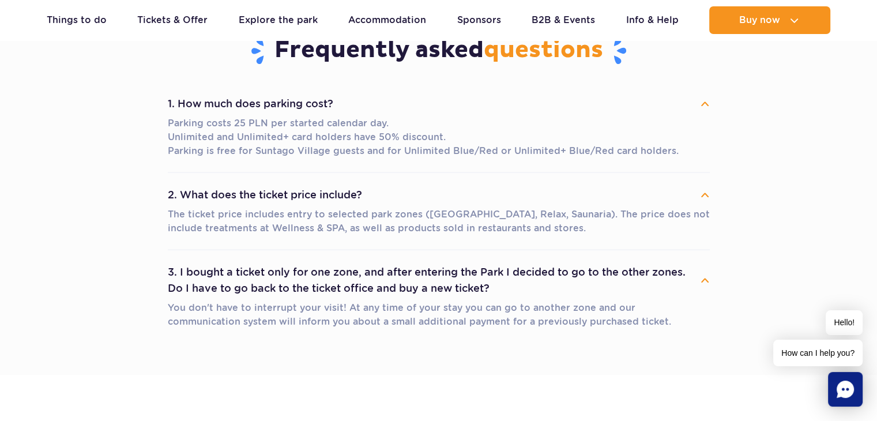
click at [705, 279] on button "3. I bought a ticket only for one zone, and after entering the Park I decided t…" at bounding box center [439, 281] width 542 height 42
